Goal: Task Accomplishment & Management: Manage account settings

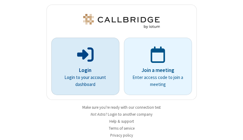
click at [83, 70] on p "Login" at bounding box center [85, 71] width 51 height 8
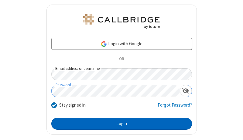
click at [119, 124] on button "Login" at bounding box center [121, 124] width 141 height 12
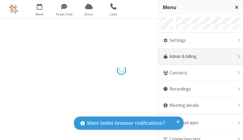
click at [198, 57] on link "Admin & billing" at bounding box center [200, 57] width 85 height 16
